Goal: Task Accomplishment & Management: Manage account settings

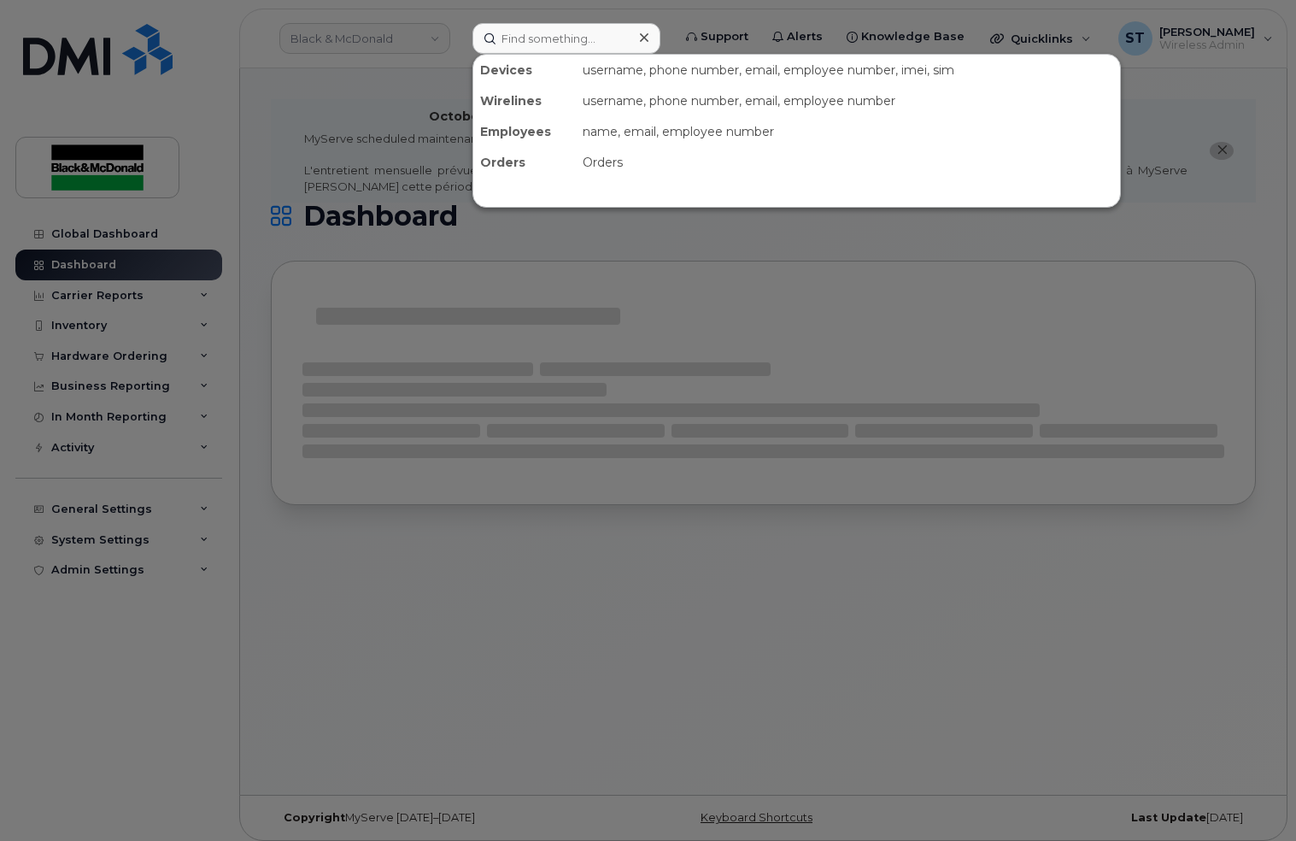
click at [588, 39] on input at bounding box center [567, 38] width 188 height 31
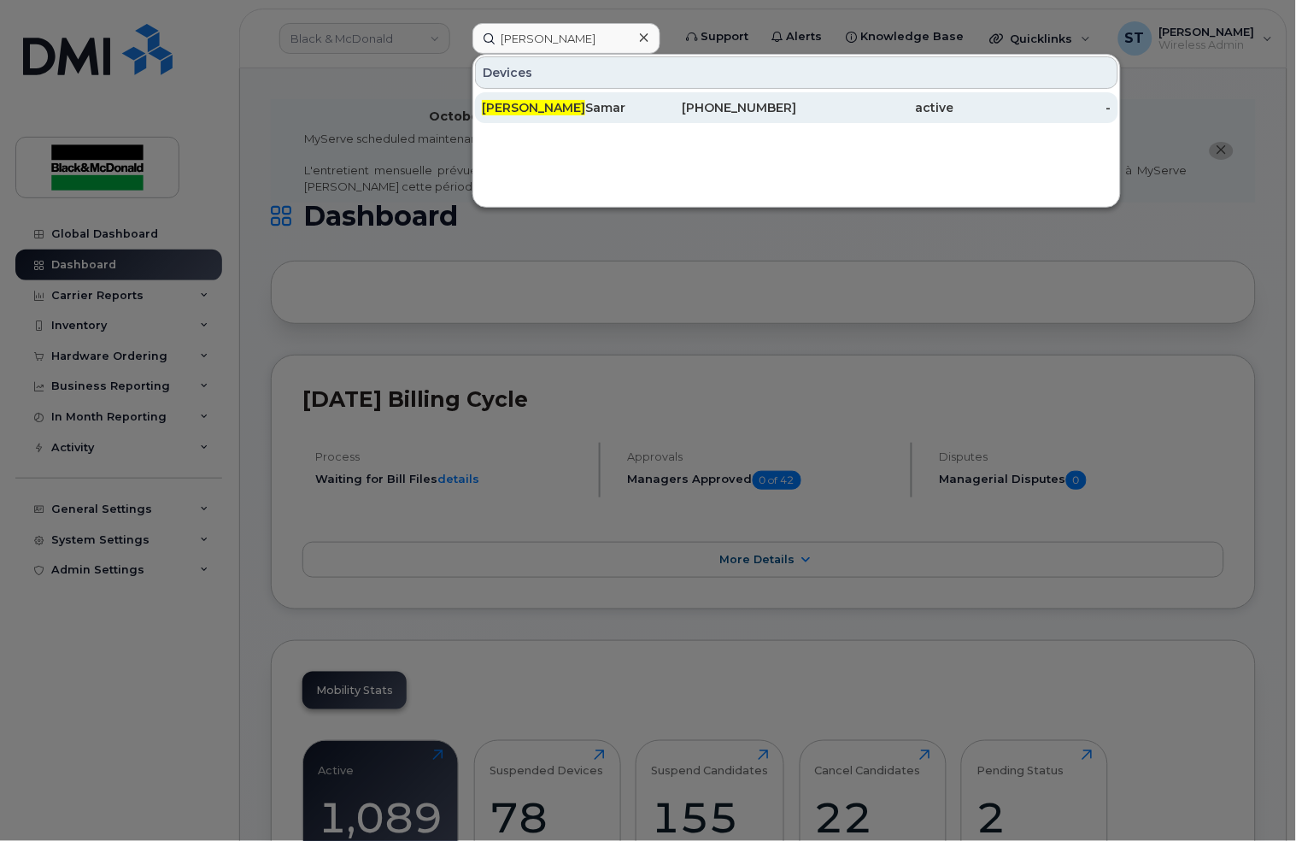
type input "[PERSON_NAME]"
click at [507, 103] on span "[PERSON_NAME]" at bounding box center [533, 107] width 103 height 15
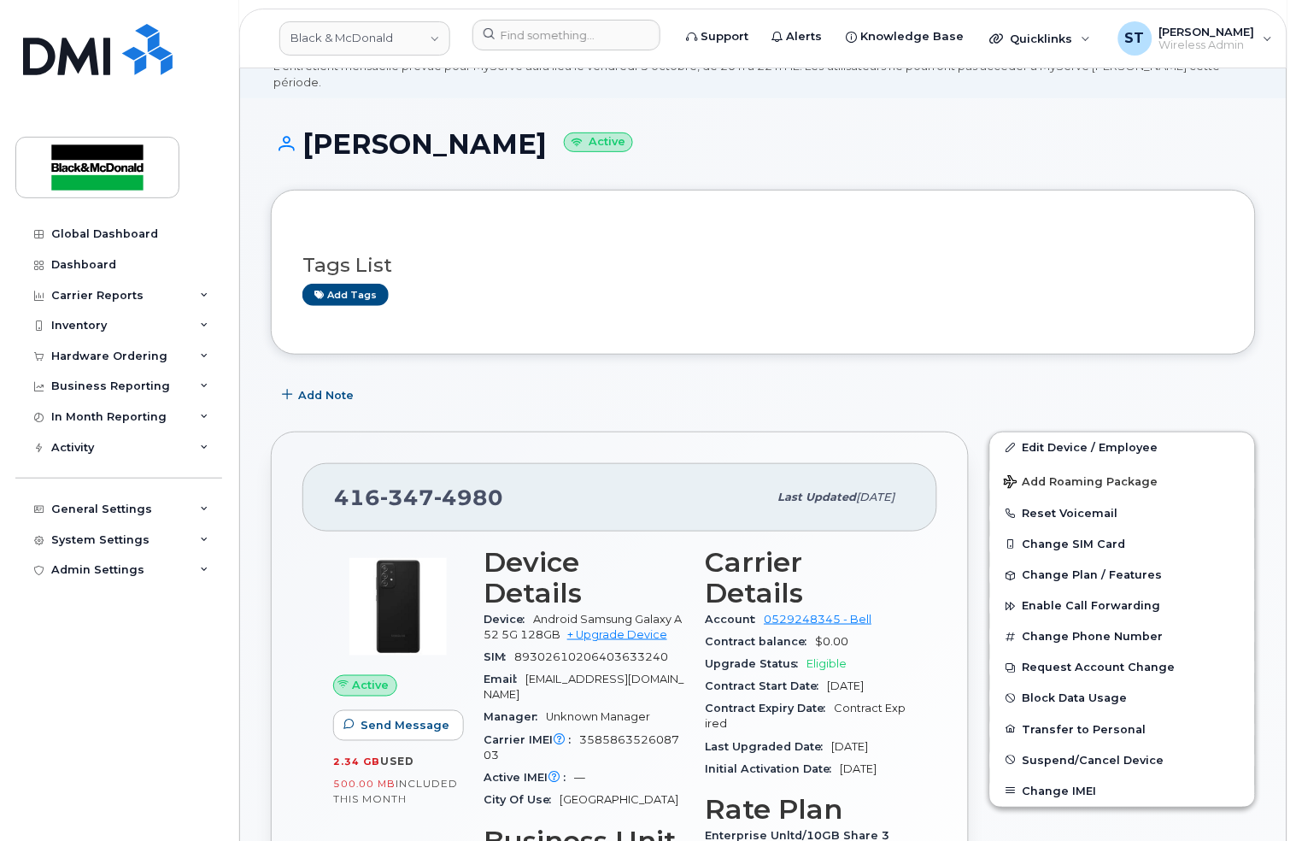
scroll to position [114, 0]
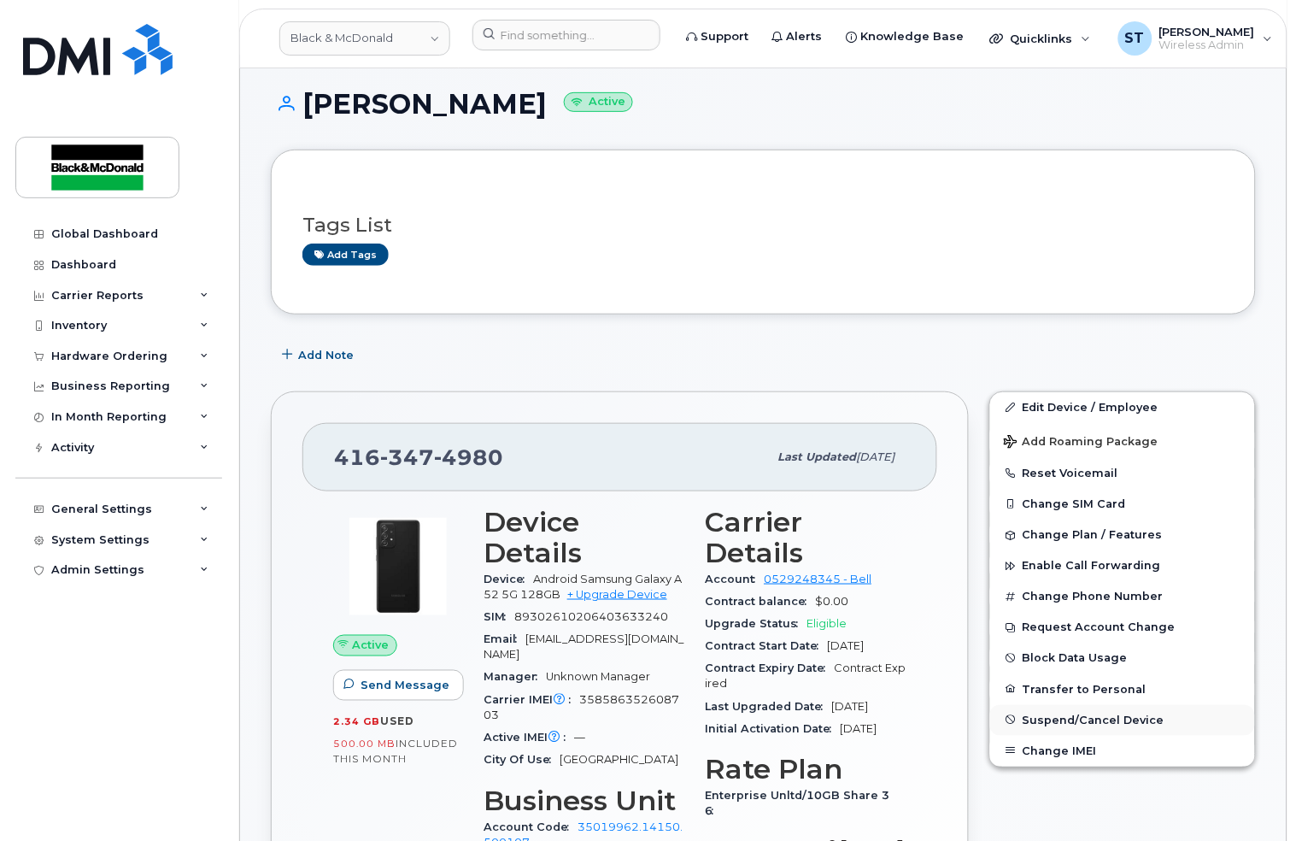
click at [1054, 713] on span "Suspend/Cancel Device" at bounding box center [1094, 719] width 142 height 13
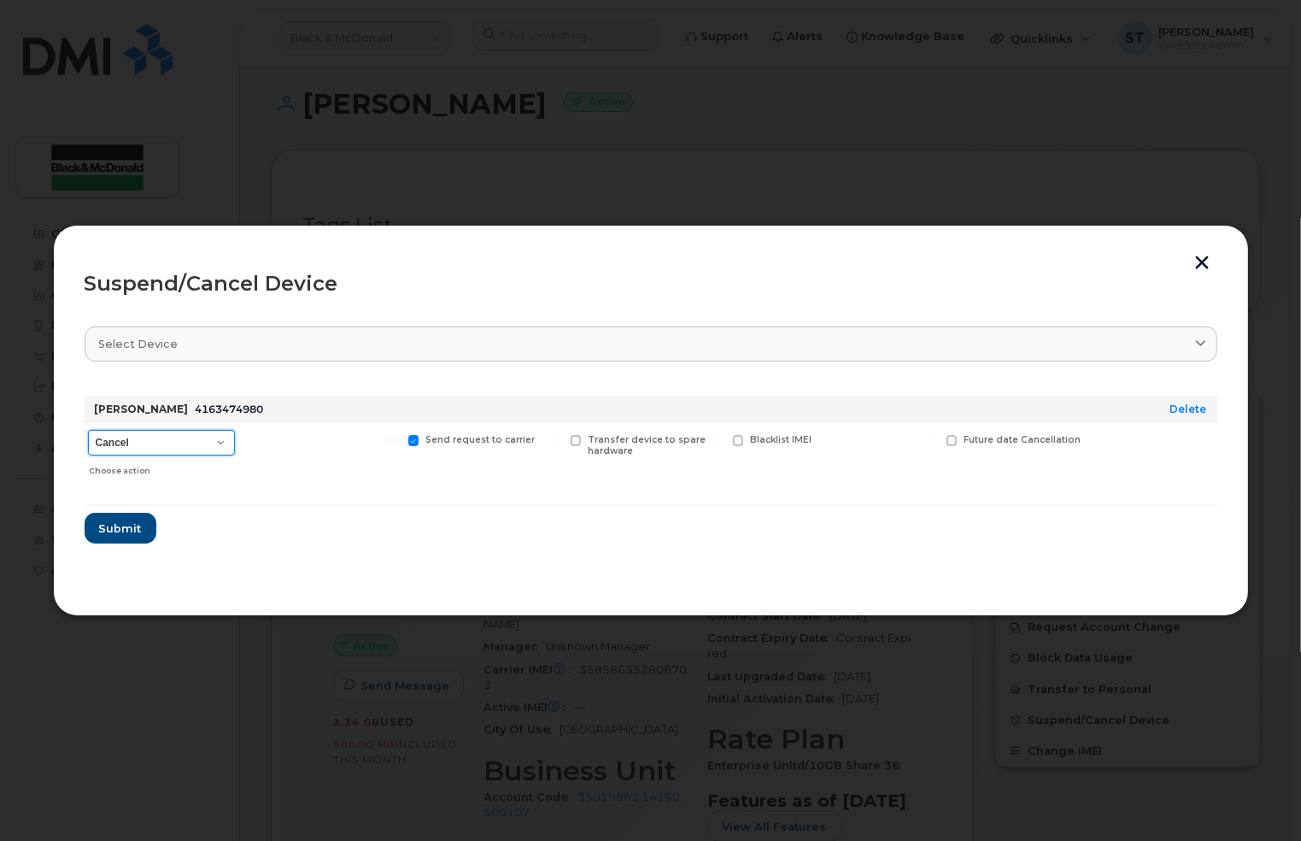
click at [179, 437] on select "Cancel Suspend - Extend Suspension Suspend - Reduced Rate Suspend - Full Rate S…" at bounding box center [161, 443] width 147 height 26
select select "[object Object]"
click at [88, 430] on select "Cancel Suspend - Extend Suspension Suspend - Reduced Rate Suspend - Full Rate S…" at bounding box center [161, 443] width 147 height 26
click at [116, 529] on span "Submit" at bounding box center [119, 528] width 43 height 16
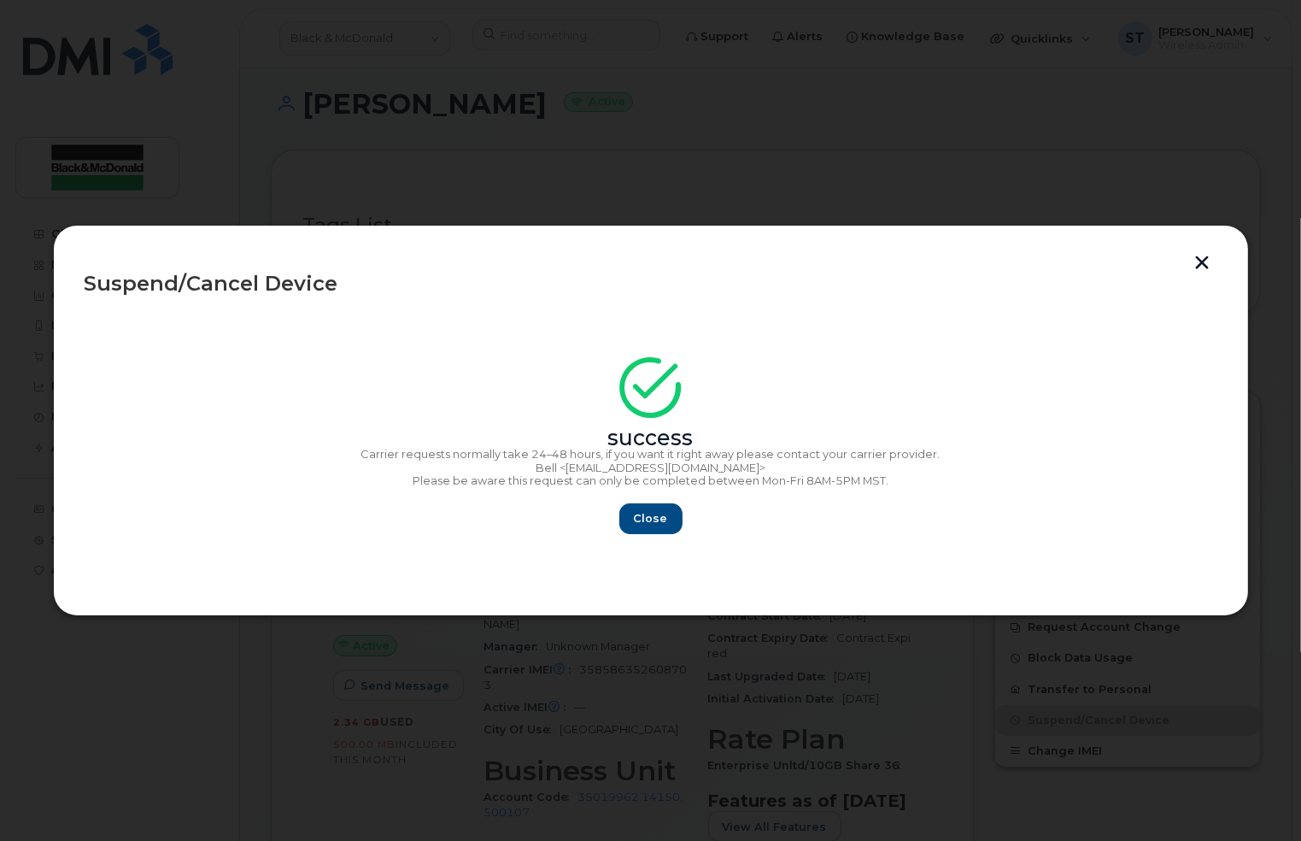
click at [1201, 277] on div "Suspend/Cancel Device" at bounding box center [651, 283] width 1133 height 21
click at [1199, 271] on button "button" at bounding box center [1203, 264] width 26 height 18
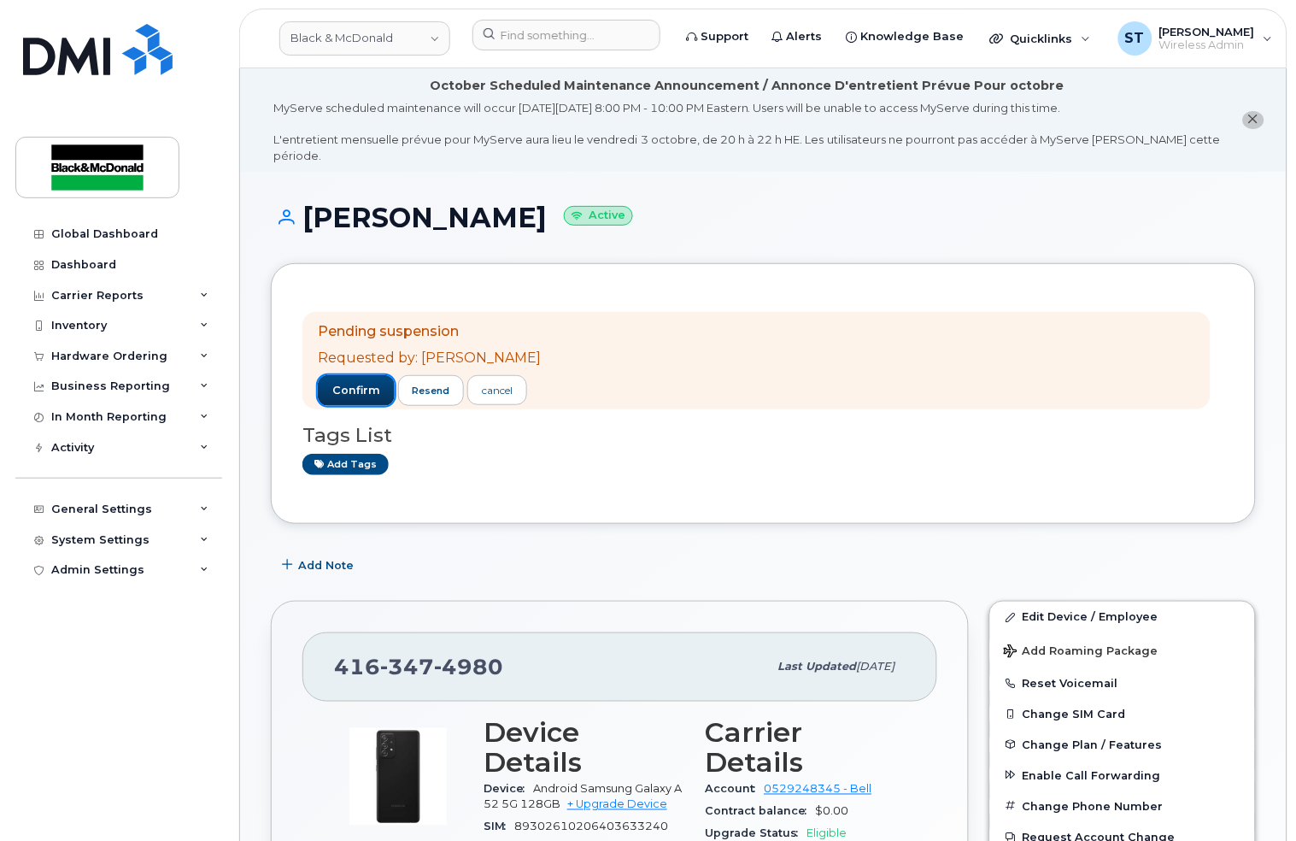
click at [330, 375] on button "confirm" at bounding box center [356, 390] width 77 height 31
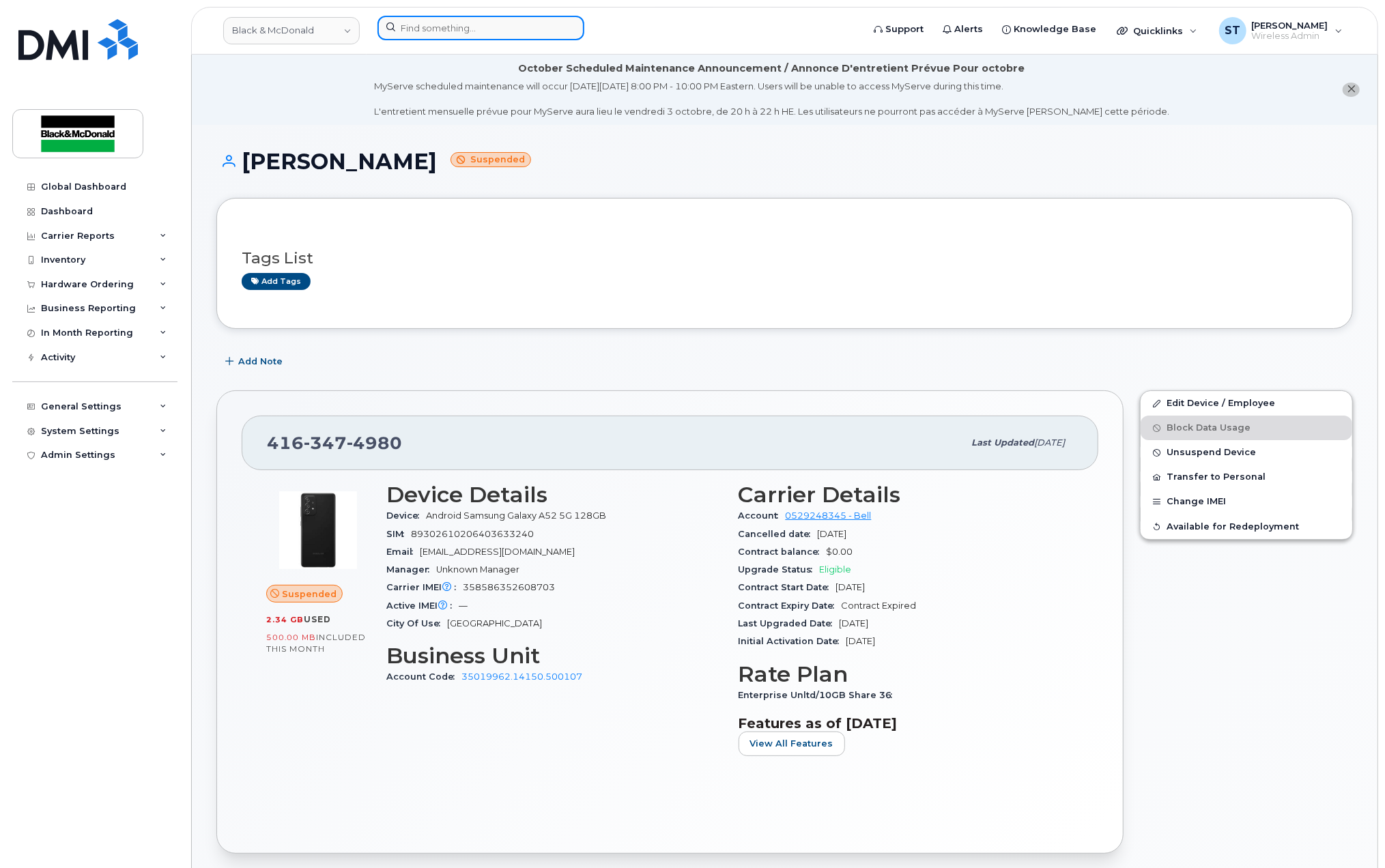
click at [431, 23] on input at bounding box center [481, 28] width 207 height 25
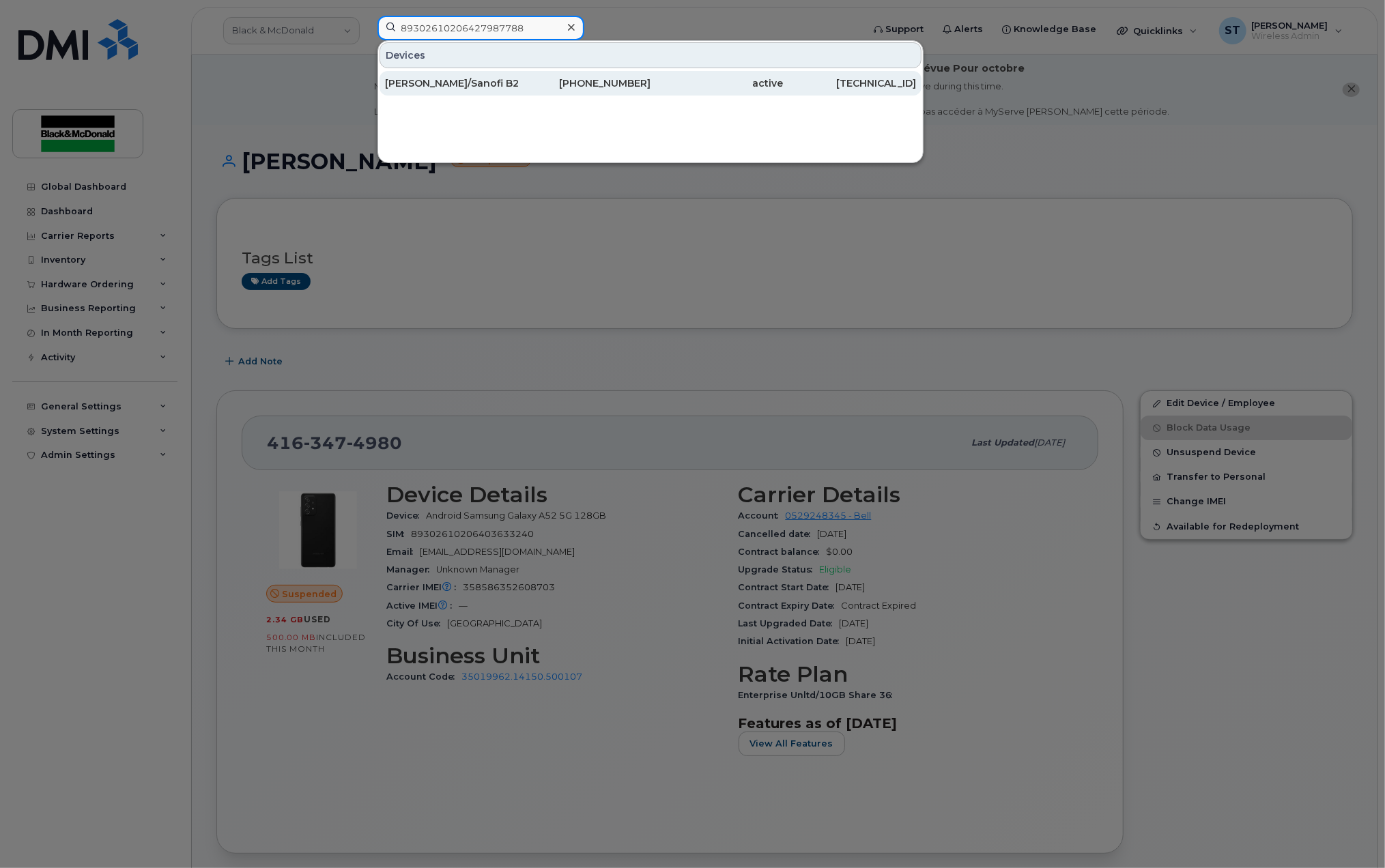
type input "89302610206427987788"
click at [450, 85] on div "Gerry Gills/Sanofi B200" at bounding box center [451, 83] width 133 height 14
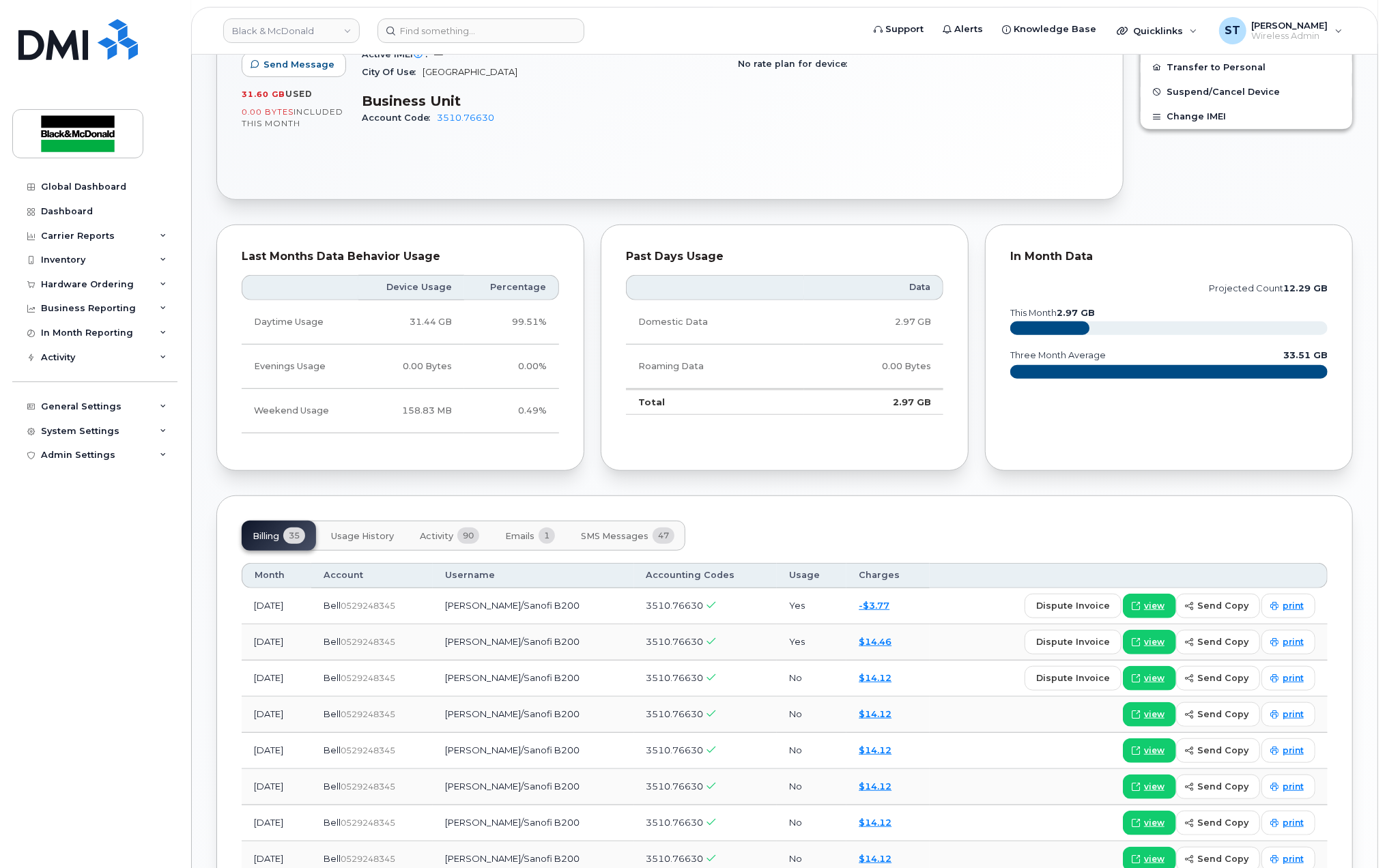
scroll to position [818, 0]
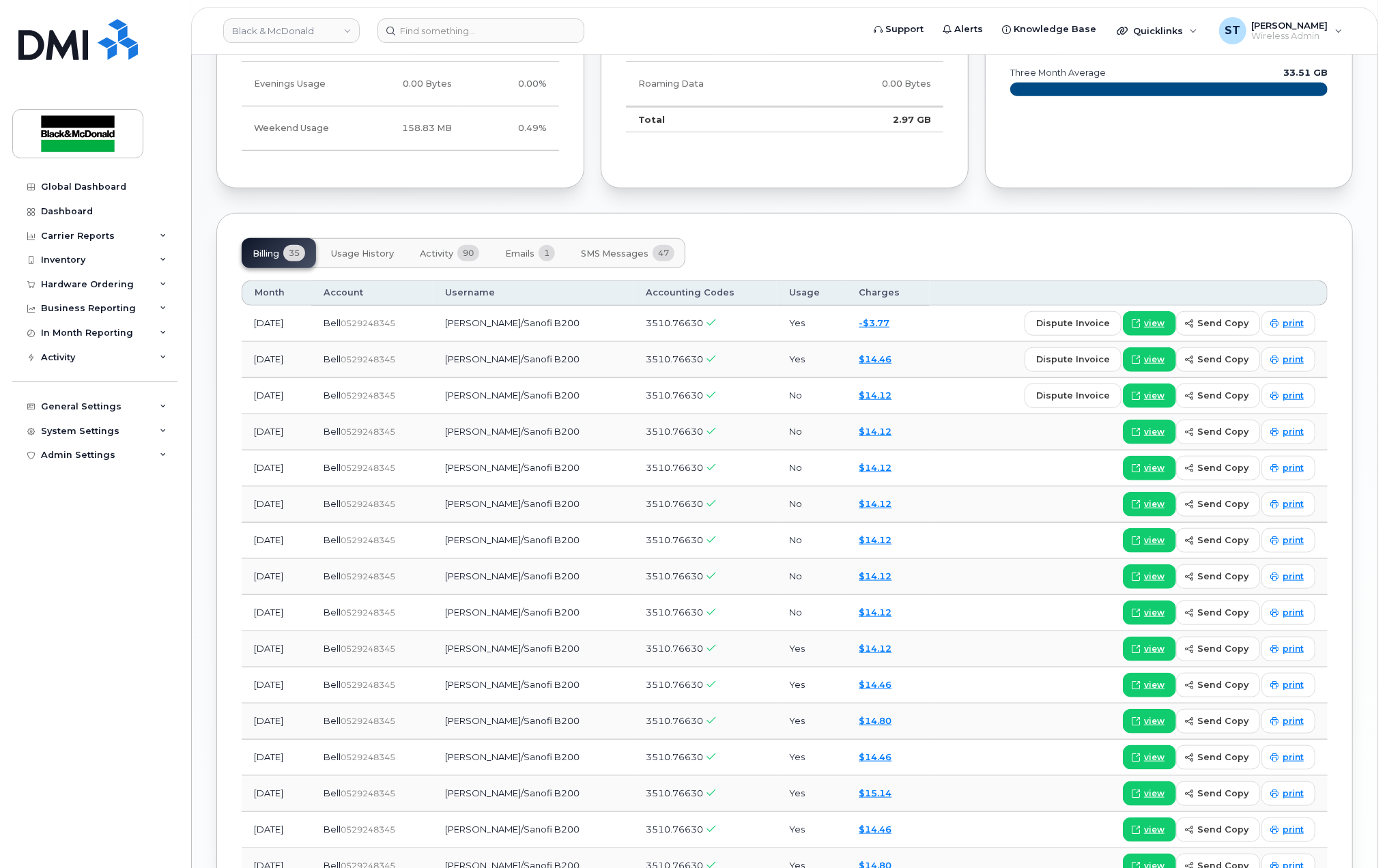
click at [606, 252] on span "SMS Messages" at bounding box center [614, 254] width 68 height 11
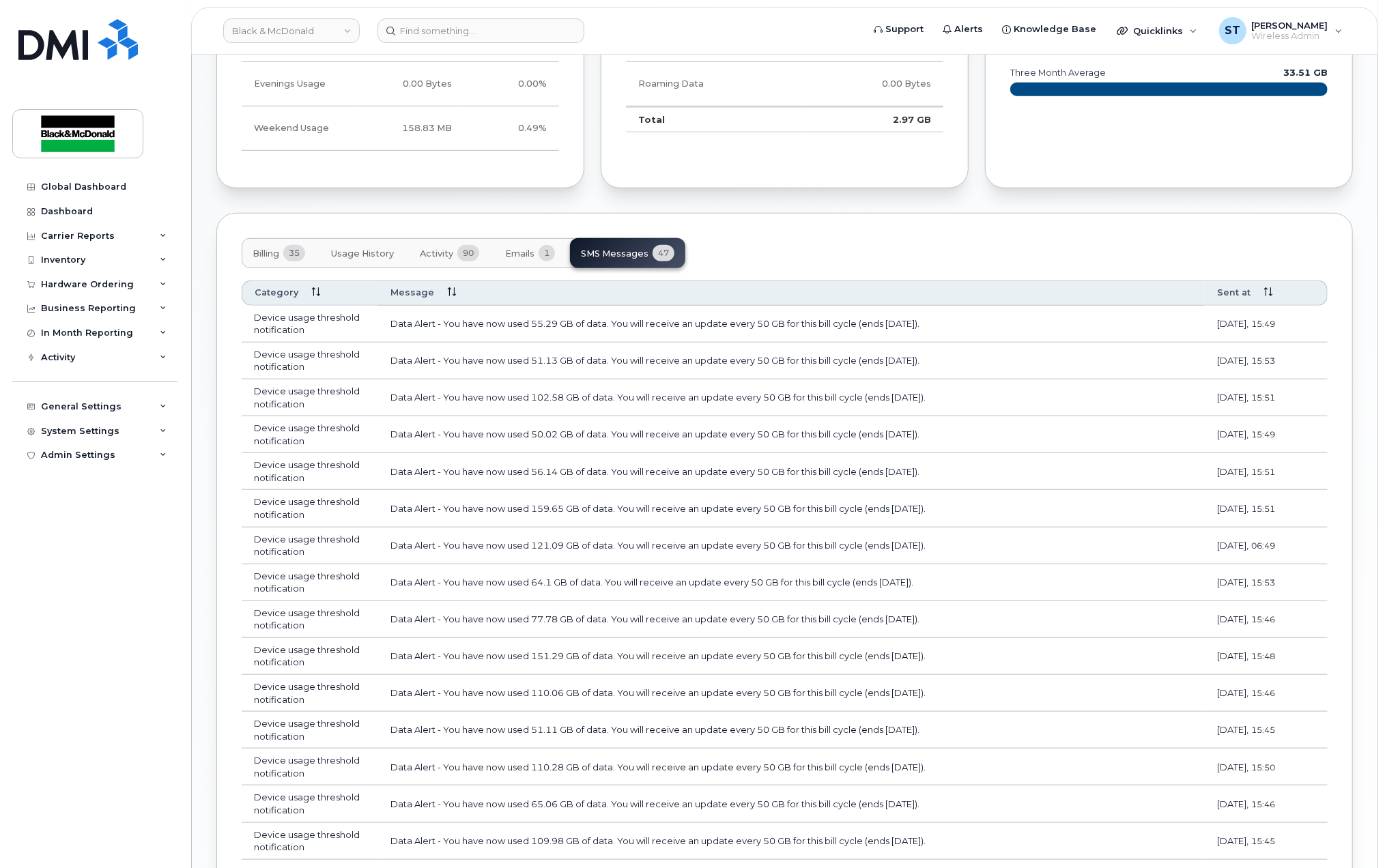
click at [429, 252] on span "Activity" at bounding box center [437, 254] width 34 height 11
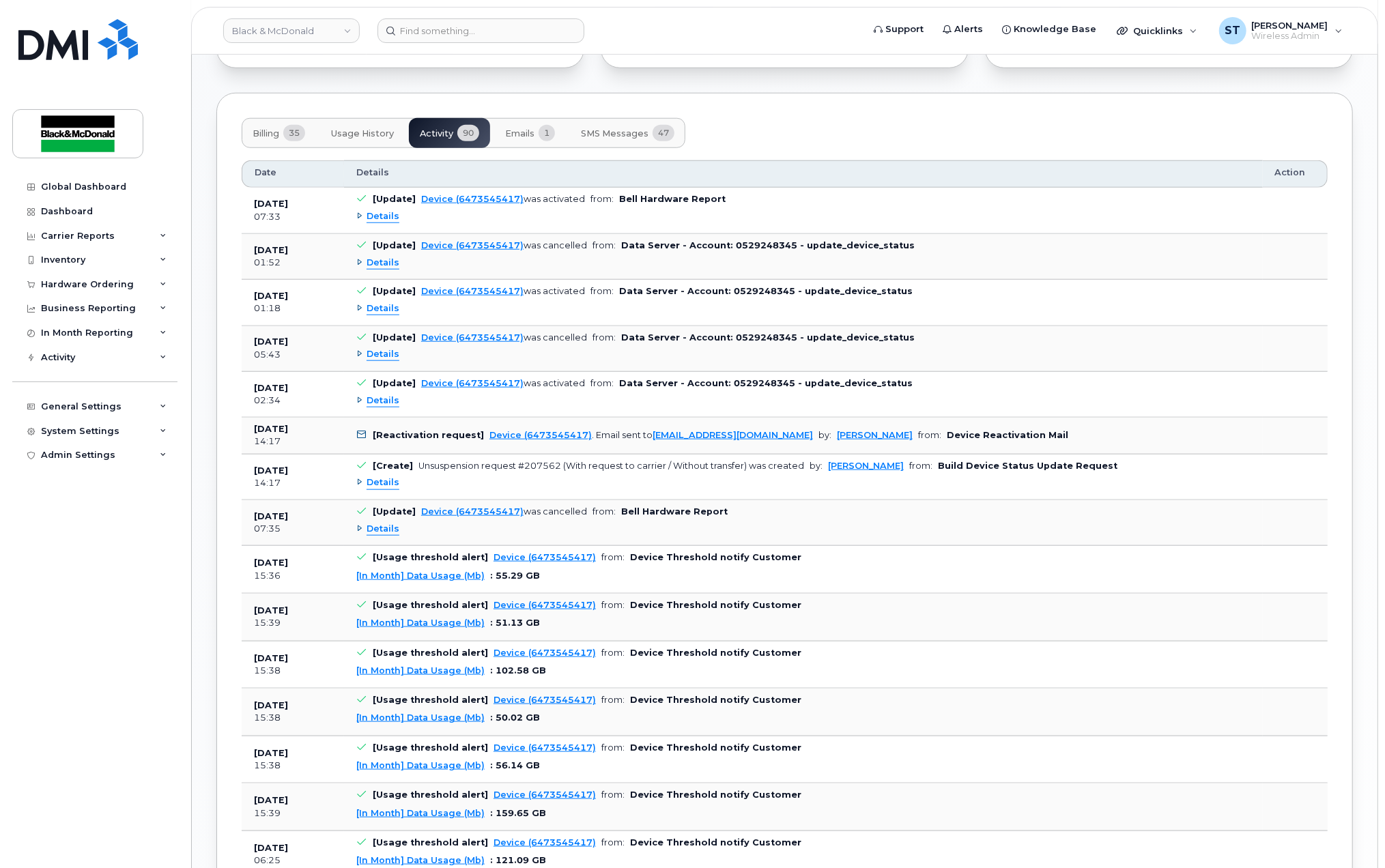
scroll to position [546, 0]
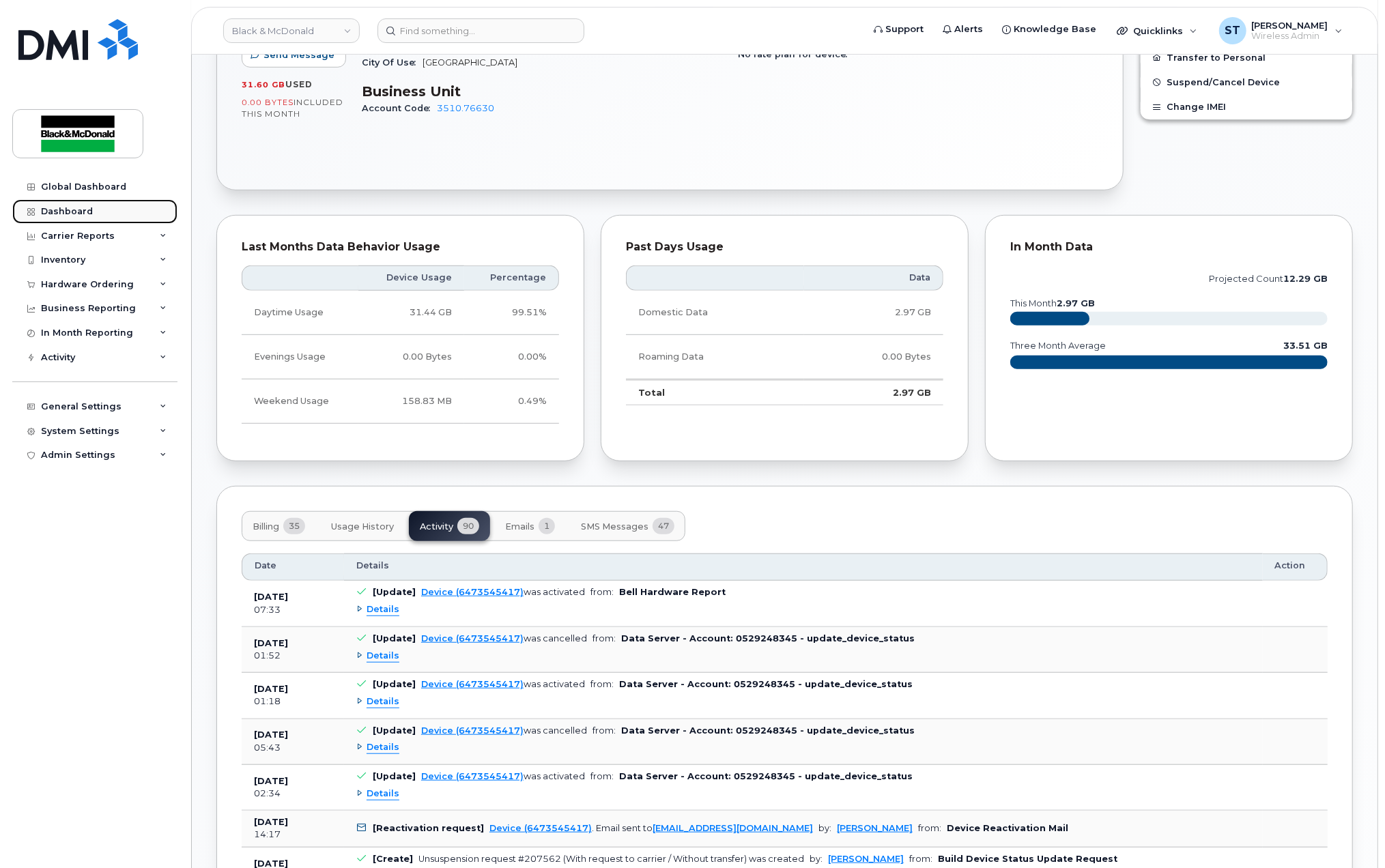
click at [58, 219] on link "Dashboard" at bounding box center [94, 212] width 165 height 25
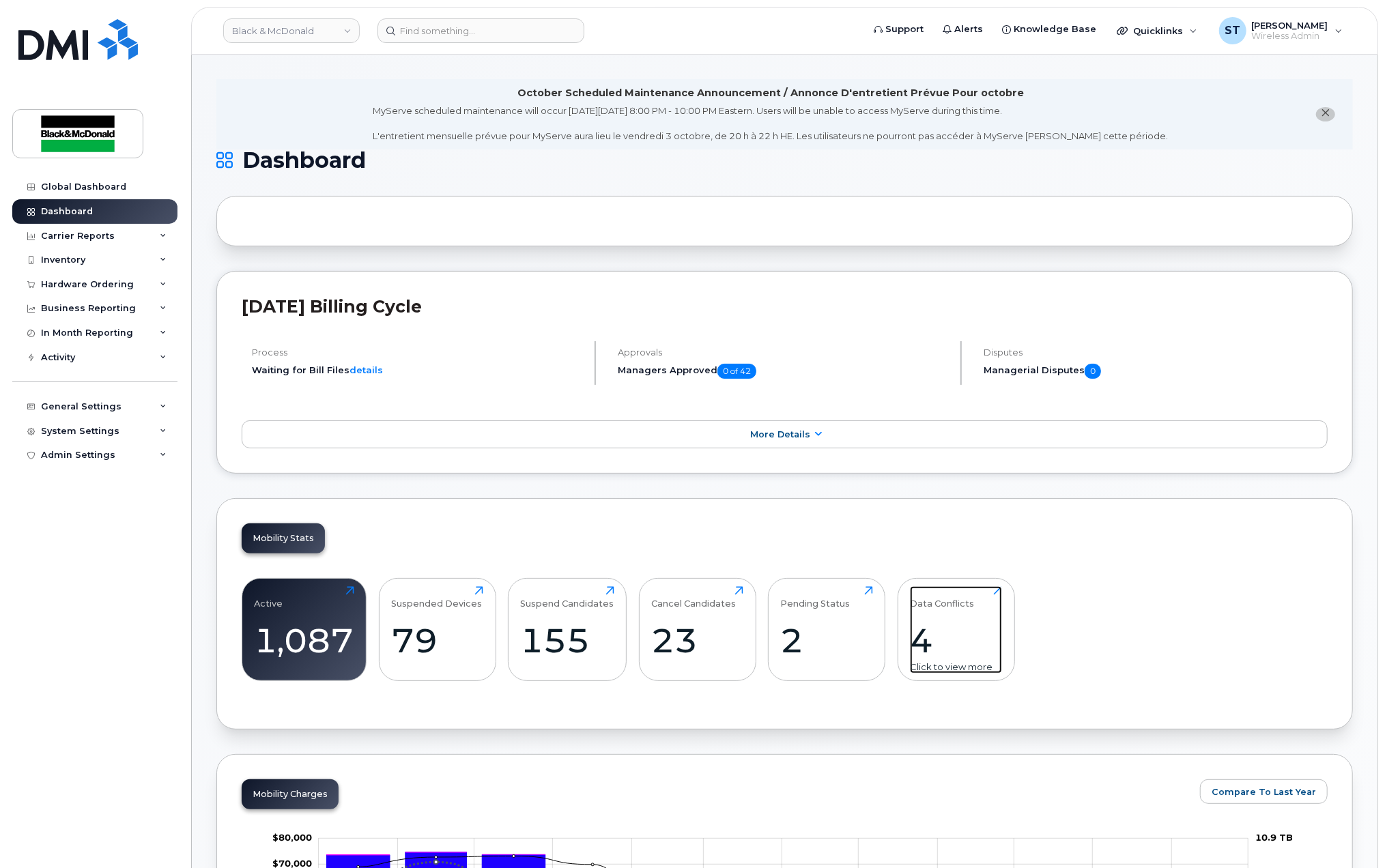
click at [962, 623] on div "4" at bounding box center [955, 640] width 92 height 40
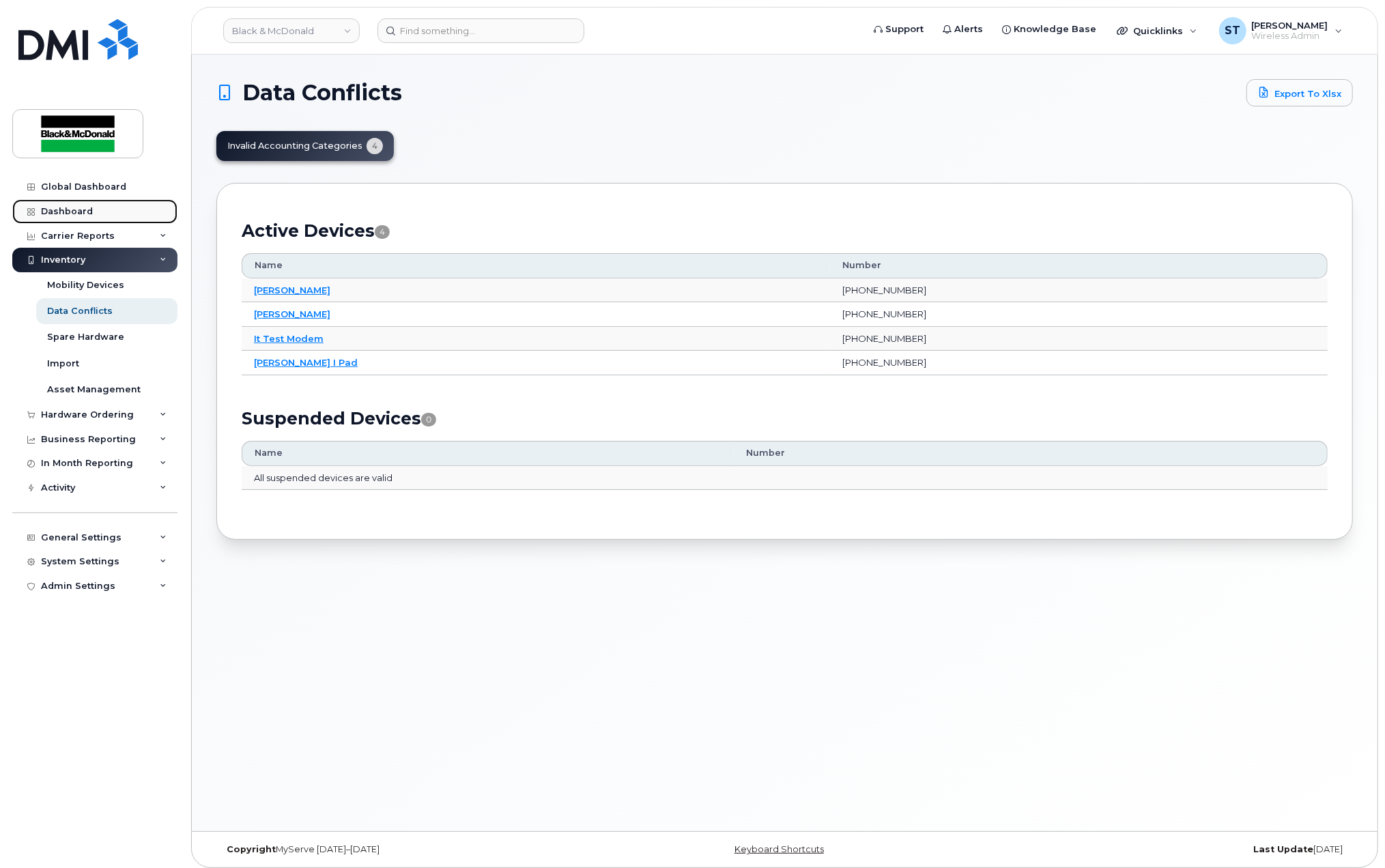
click at [55, 213] on div "Dashboard" at bounding box center [66, 212] width 52 height 11
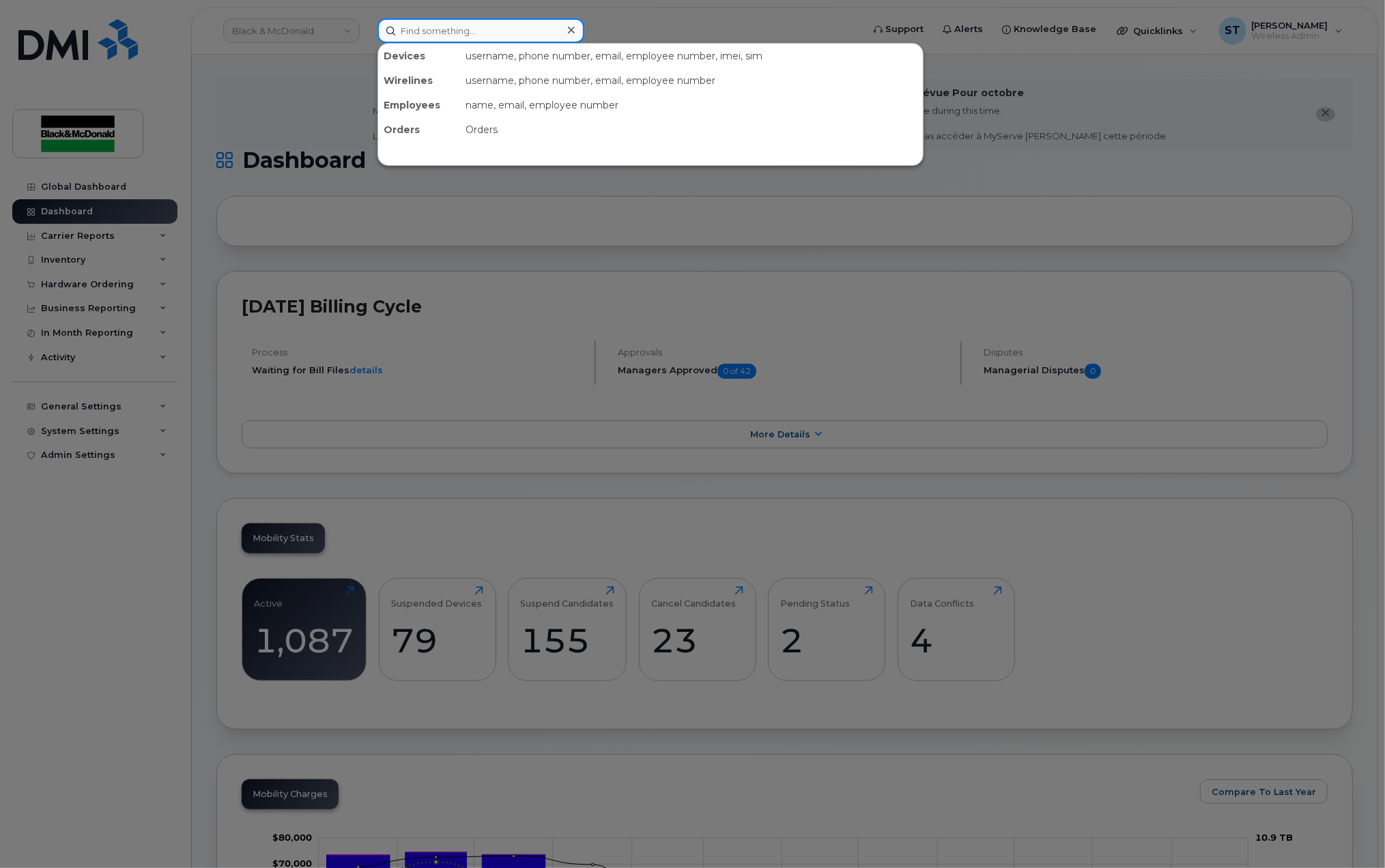
click at [440, 31] on input at bounding box center [481, 30] width 207 height 25
paste input "647-229-7414"
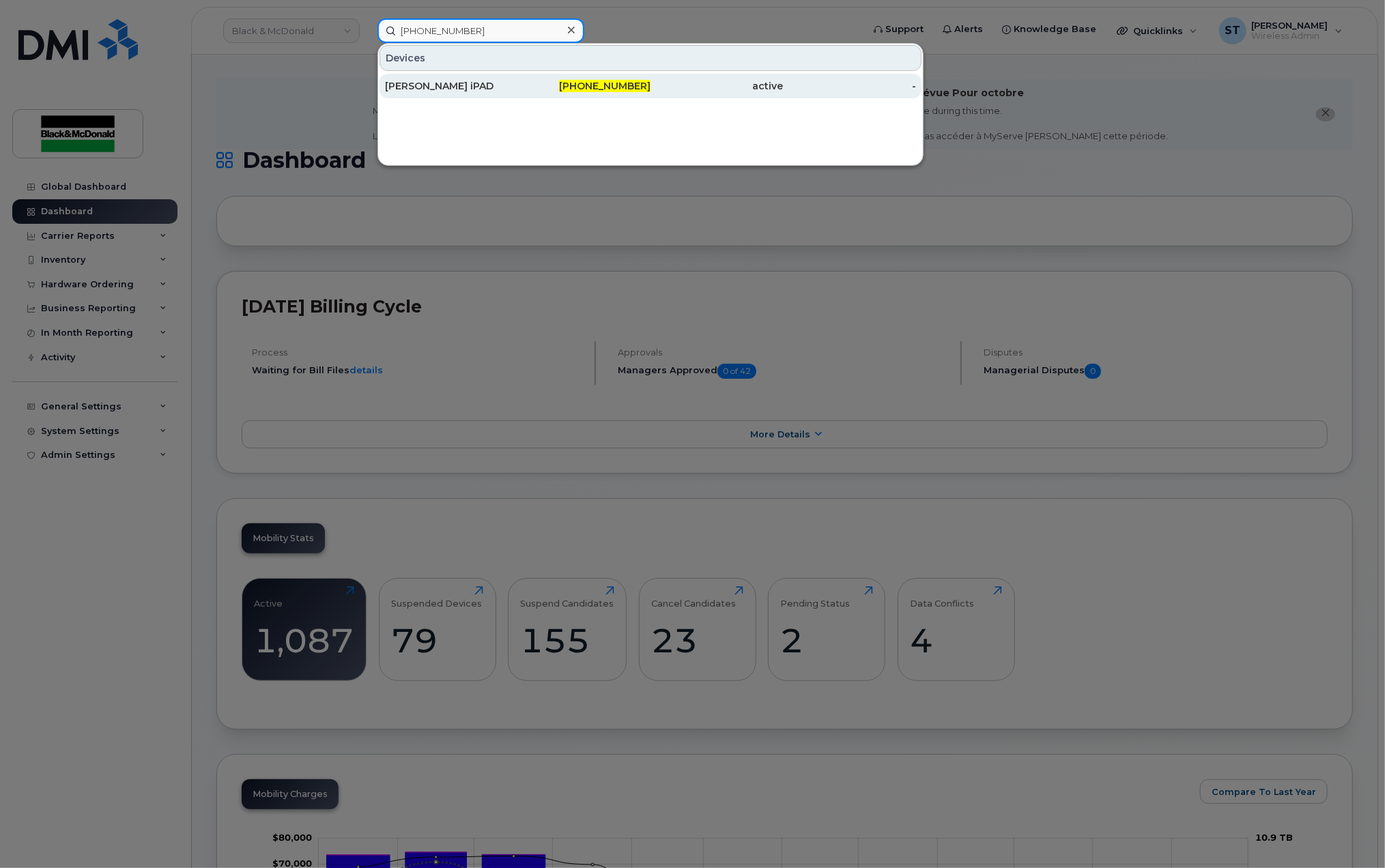
type input "647-229-7414"
click at [493, 81] on div "[PERSON_NAME] iPAD" at bounding box center [451, 85] width 133 height 14
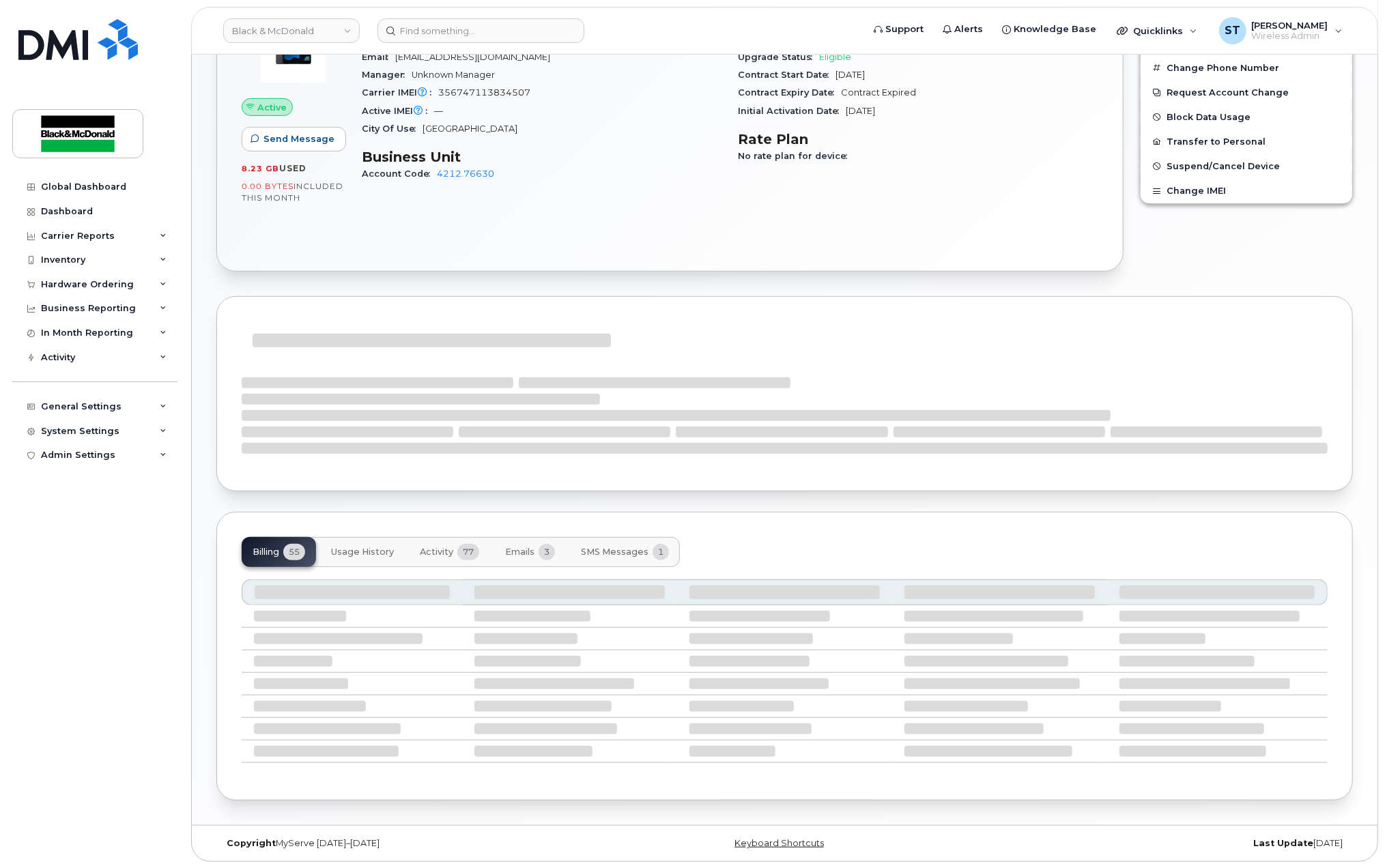
scroll to position [466, 0]
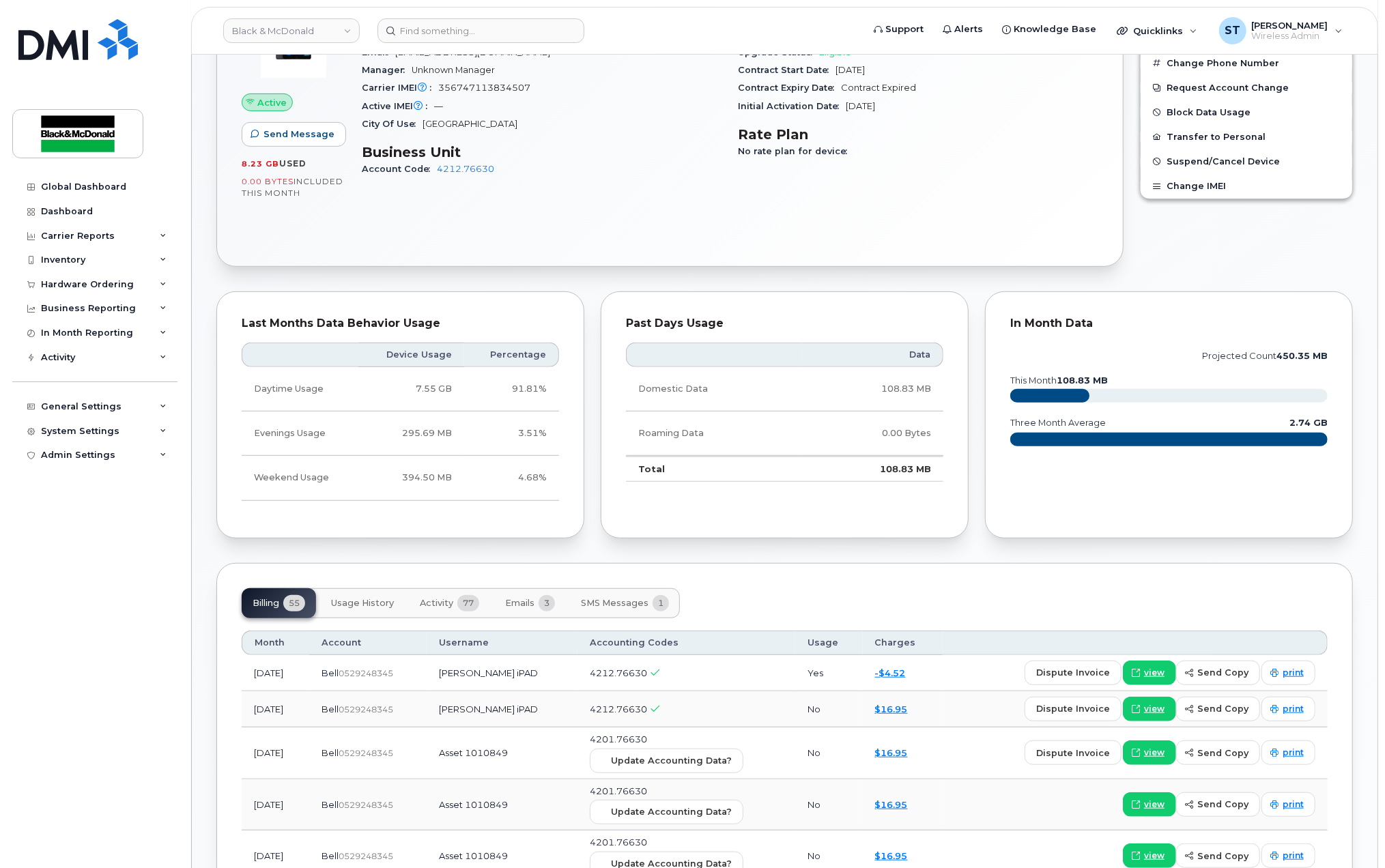
click at [439, 607] on span "Activity" at bounding box center [437, 604] width 34 height 11
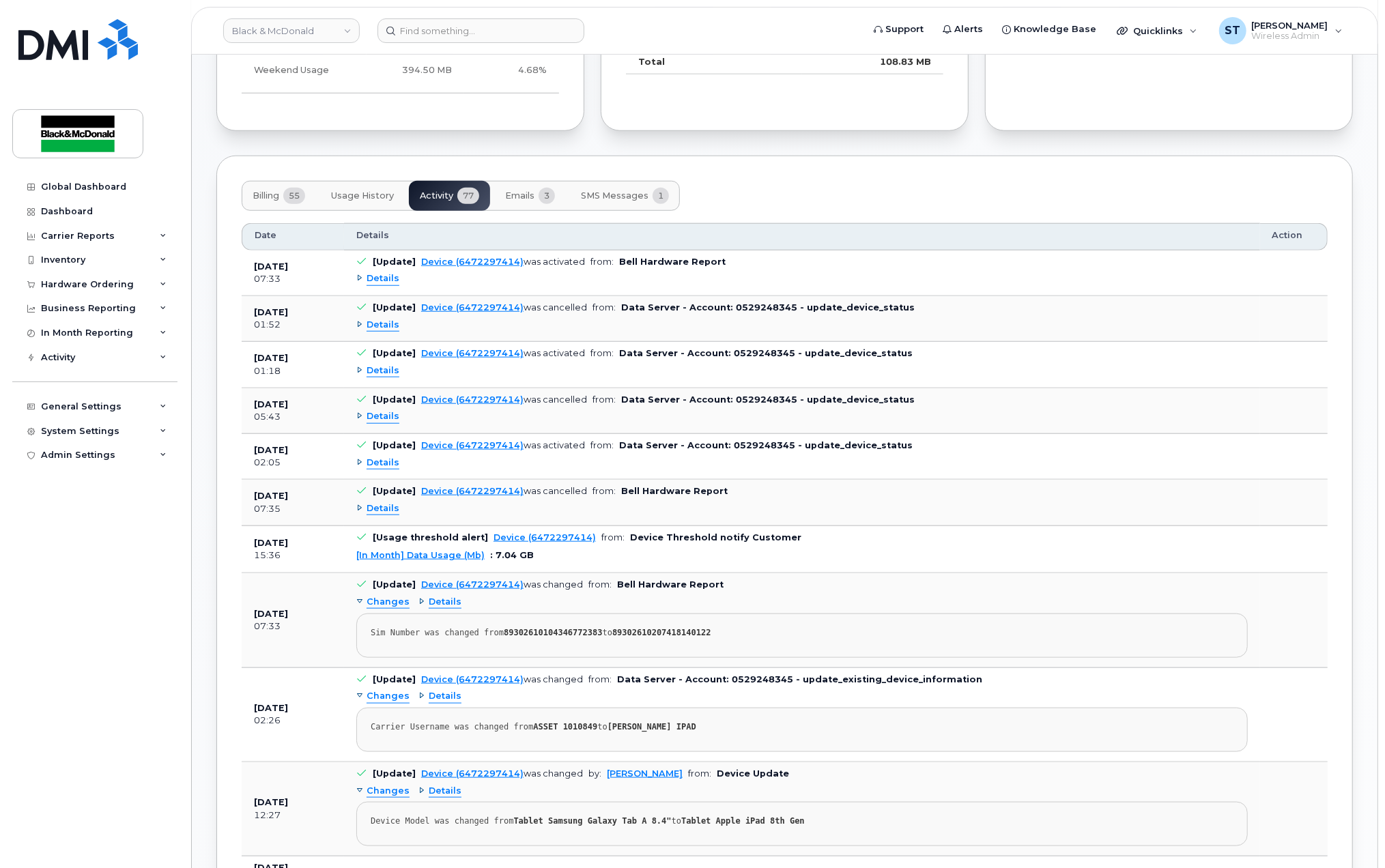
scroll to position [1194, 0]
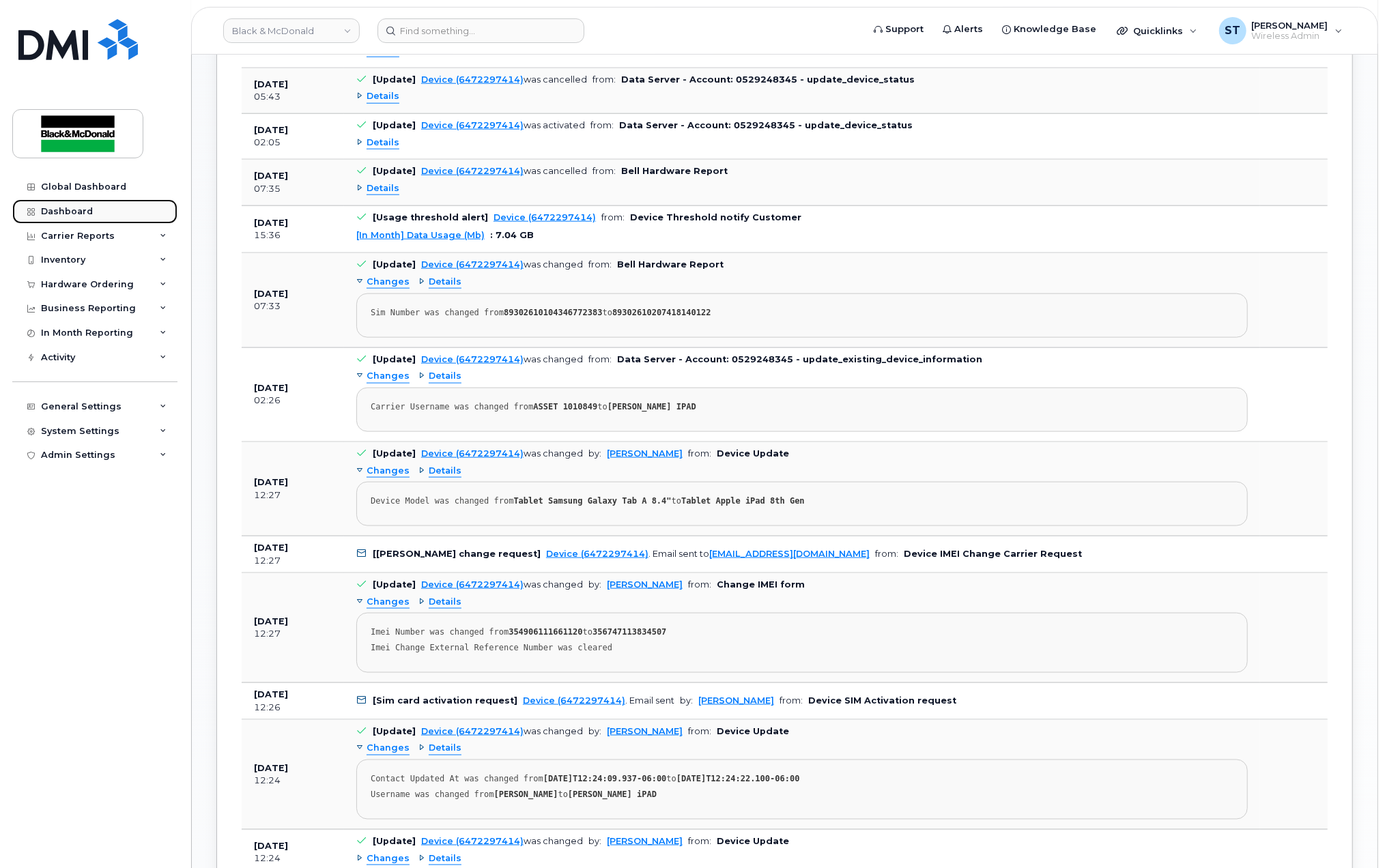
click at [39, 214] on link "Dashboard" at bounding box center [94, 212] width 165 height 25
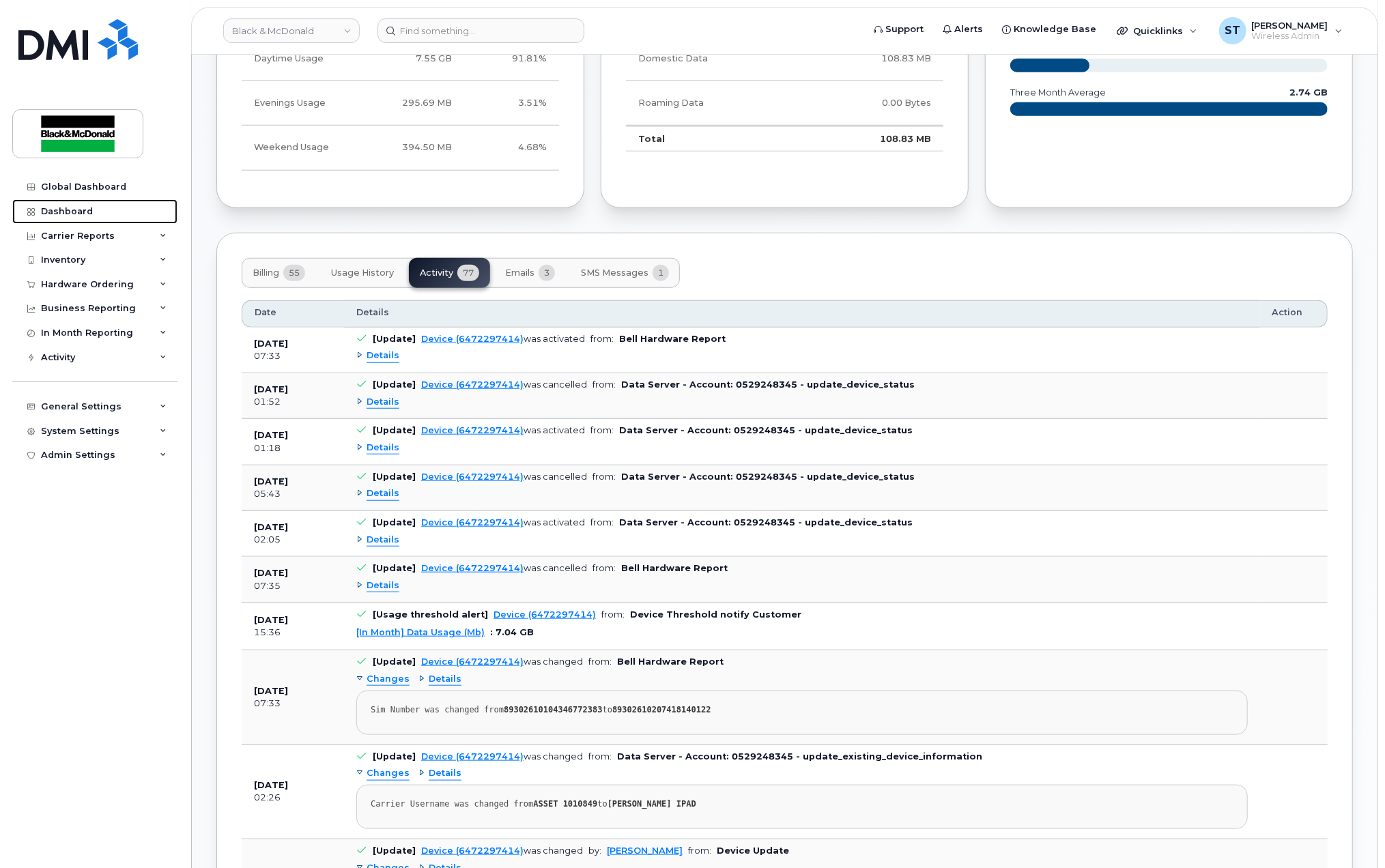
scroll to position [648, 0]
